Goal: Transaction & Acquisition: Purchase product/service

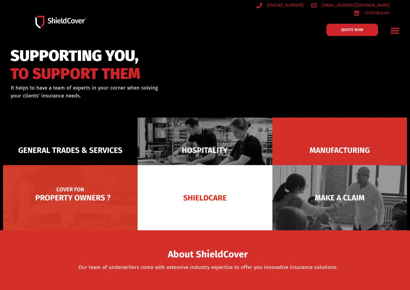
click at [103, 189] on img at bounding box center [70, 197] width 135 height 65
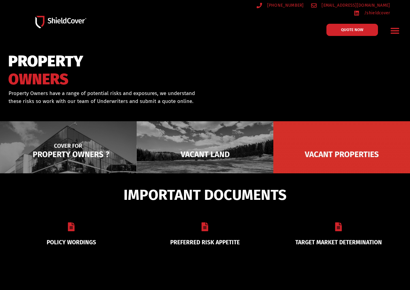
click at [63, 150] on img at bounding box center [68, 154] width 137 height 66
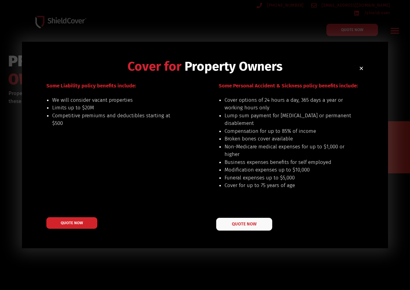
click at [245, 221] on link "QUOTE NOW" at bounding box center [244, 224] width 56 height 13
click at [265, 227] on link "QUOTE NOW" at bounding box center [244, 224] width 56 height 13
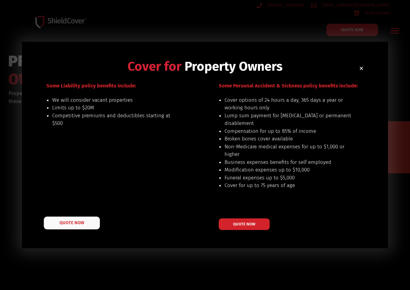
click at [78, 222] on span "QUOTE NOW" at bounding box center [71, 223] width 24 height 4
